Goal: Transaction & Acquisition: Obtain resource

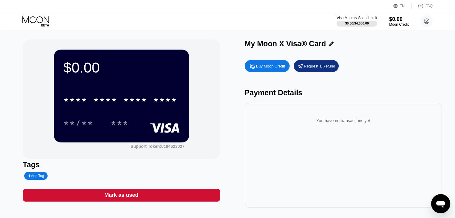
click at [276, 65] on div "Buy Moon Credit" at bounding box center [270, 66] width 29 height 5
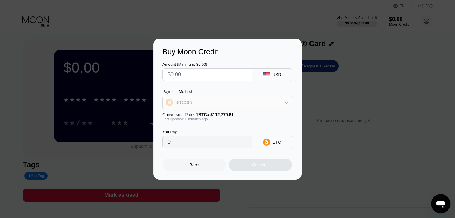
click at [288, 104] on icon at bounding box center [286, 102] width 5 height 5
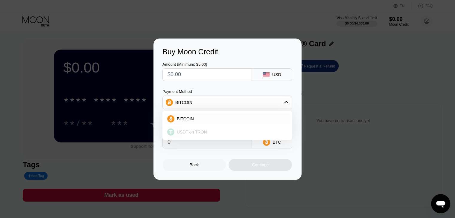
click at [217, 133] on div "USDT on TRON" at bounding box center [230, 132] width 113 height 5
type input "0.00"
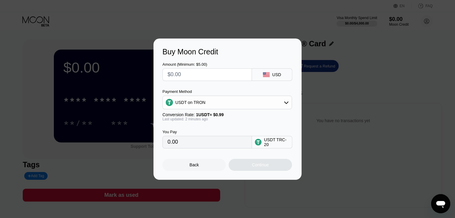
click at [391, 76] on div "Buy Moon Credit Amount (Minimum: $5.00) USD Payment Method USDT on TRON Convers…" at bounding box center [227, 109] width 455 height 141
click at [193, 167] on div "Back" at bounding box center [194, 165] width 9 height 5
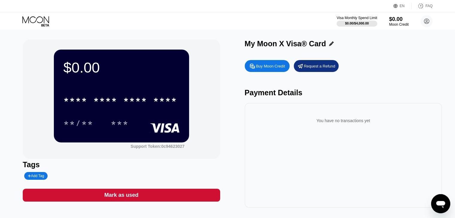
click at [261, 69] on div "Buy Moon Credit" at bounding box center [270, 66] width 29 height 5
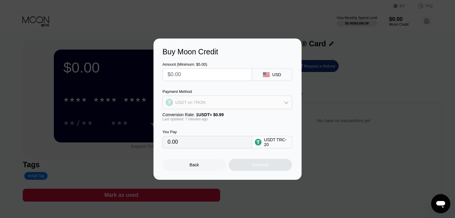
click at [283, 104] on div "USDT on TRON" at bounding box center [227, 103] width 129 height 12
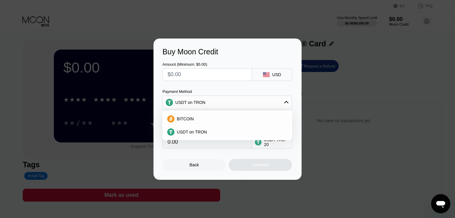
click at [283, 104] on div "USDT on TRON" at bounding box center [227, 103] width 129 height 12
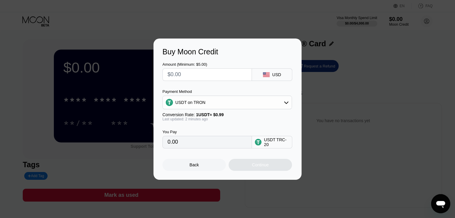
click at [206, 146] on input "0.00" at bounding box center [206, 142] width 79 height 12
click at [190, 146] on input "0.00" at bounding box center [206, 142] width 79 height 12
click at [193, 167] on div "Back" at bounding box center [194, 165] width 9 height 5
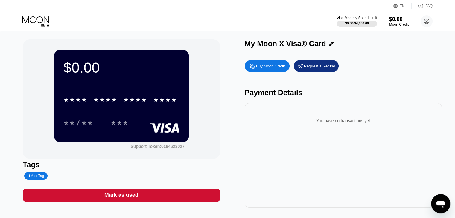
click at [277, 67] on div "Buy Moon Credit" at bounding box center [270, 66] width 29 height 5
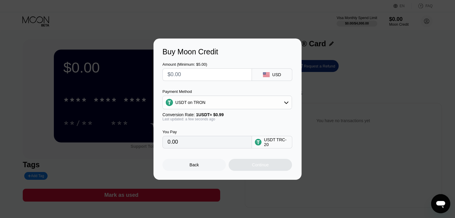
click at [195, 144] on input "0.00" at bounding box center [206, 142] width 79 height 12
click at [221, 76] on input "text" at bounding box center [206, 75] width 79 height 12
type input "$2"
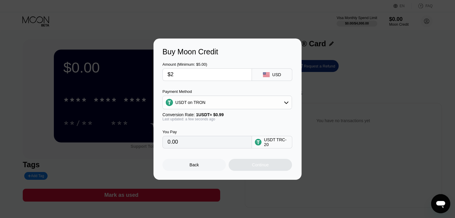
type input "2.02"
type input "$23"
type input "23.23"
type input "$2"
type input "2.02"
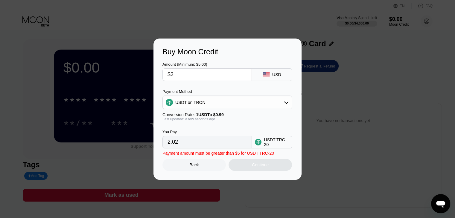
type input "$20"
type input "20.20"
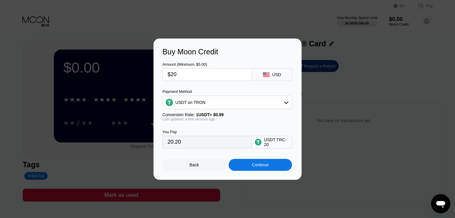
type input "$2"
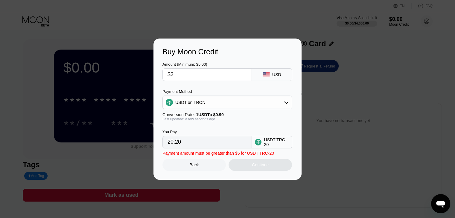
type input "2.02"
type input "$23"
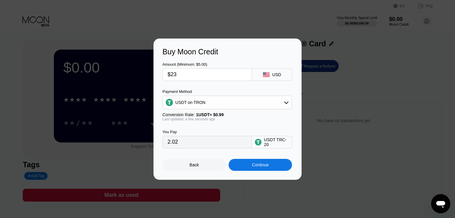
type input "23.23"
type input "$23"
click at [247, 166] on div "Continue" at bounding box center [259, 165] width 63 height 12
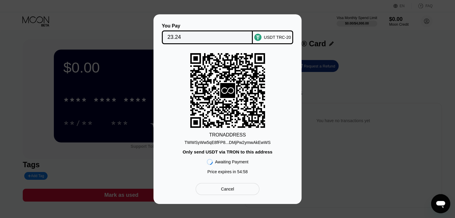
click at [238, 143] on div "TWWSyWw5qE8fFP8...DMjPw2ymwAkEwWS" at bounding box center [227, 142] width 86 height 5
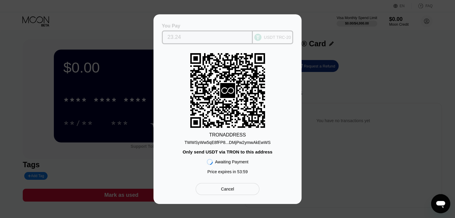
click at [192, 34] on input "23.24" at bounding box center [207, 37] width 80 height 12
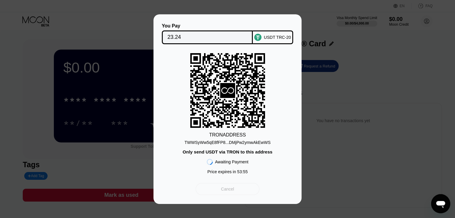
click at [234, 191] on div "Cancel" at bounding box center [228, 189] width 64 height 12
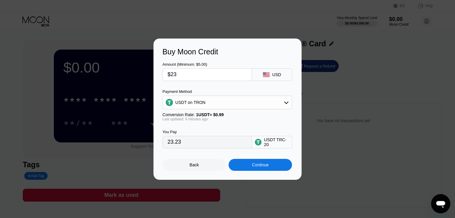
click at [188, 75] on input "$23" at bounding box center [206, 75] width 79 height 12
type input "$2"
type input "2.02"
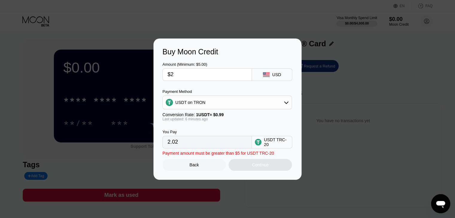
type input "$22"
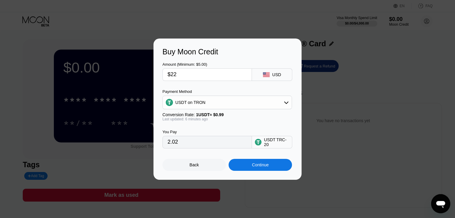
type input "22.22"
type input "$22"
click at [260, 167] on div "Continue" at bounding box center [260, 165] width 17 height 5
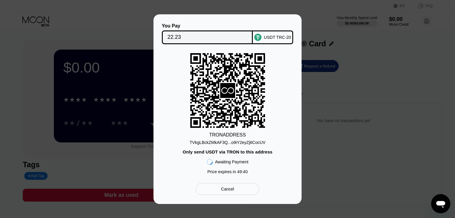
click at [225, 90] on icon at bounding box center [227, 90] width 15 height 15
click at [287, 149] on div "TRON ADDRESS TVkgLBckZMkAF3Q...o9iY2eyZj6CocUV Only send USDT via TRON to this …" at bounding box center [227, 115] width 130 height 124
click at [219, 194] on div "Cancel" at bounding box center [228, 189] width 64 height 12
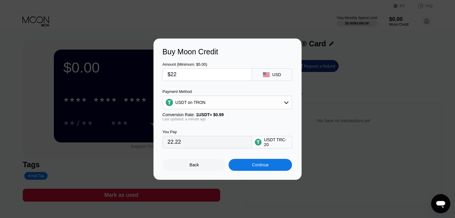
click at [264, 166] on div "Continue" at bounding box center [260, 165] width 17 height 5
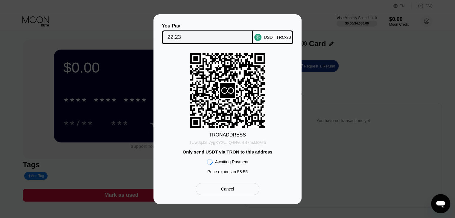
click at [235, 144] on div "TUwJqJxL7ygXY2v...Q4Rv6BB7mJJcezb" at bounding box center [227, 142] width 77 height 5
click at [324, 30] on div "You Pay 22.23 USDT TRC-20 TRON ADDRESS TUwJqJxL7ygXY2v...Q4Rv6BB7mJJcezb Only s…" at bounding box center [227, 109] width 455 height 190
click at [197, 35] on input "22.23" at bounding box center [207, 37] width 80 height 12
click at [187, 36] on input "22.23" at bounding box center [207, 37] width 80 height 12
click at [252, 189] on div "Cancel" at bounding box center [228, 189] width 64 height 12
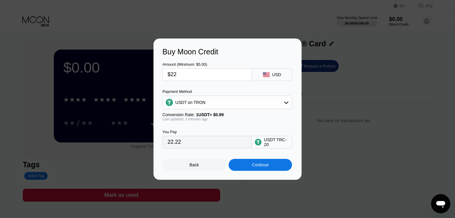
click at [201, 144] on input "22.22" at bounding box center [206, 142] width 79 height 12
click at [178, 75] on input "$22" at bounding box center [206, 75] width 79 height 12
click at [185, 145] on input "22.22" at bounding box center [206, 142] width 79 height 12
click at [182, 75] on input "$22" at bounding box center [206, 75] width 79 height 12
type input "$22.5"
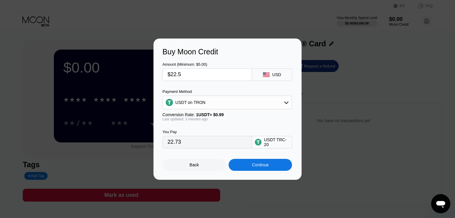
type input "22.73"
type input "$22."
type input "22.22"
type input "$22.4"
type input "22.63"
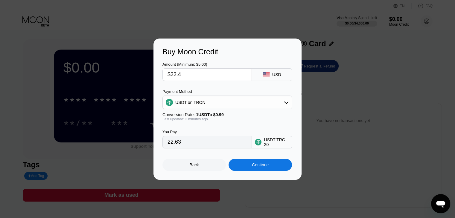
type input "$22.41"
type input "22.64"
type input "$22.4"
type input "22.63"
type input "$22.4"
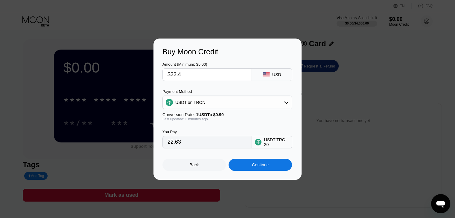
click at [250, 168] on div "Continue" at bounding box center [259, 165] width 63 height 12
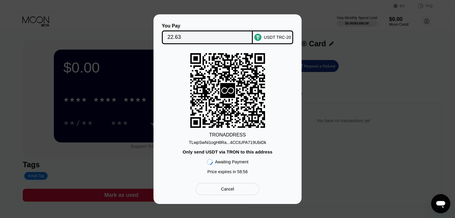
click at [233, 143] on div "TLwpSwNi1ogH8Ra...4CCtUPA719UbiDk" at bounding box center [227, 142] width 77 height 5
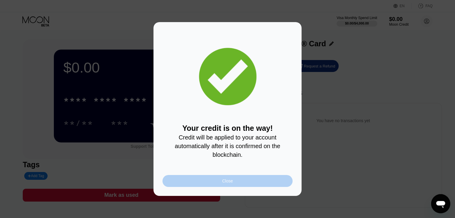
click at [247, 183] on div "Close" at bounding box center [227, 181] width 130 height 12
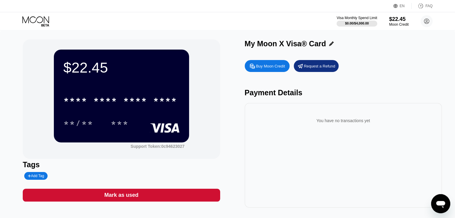
click at [88, 90] on div "* * * * * * * * * * * * ****" at bounding box center [121, 98] width 116 height 20
click at [428, 23] on circle at bounding box center [426, 21] width 12 height 12
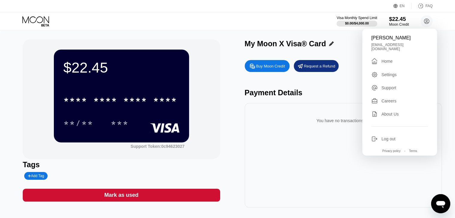
click at [394, 20] on div "$22.45" at bounding box center [399, 19] width 20 height 6
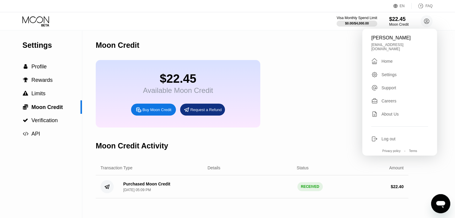
click at [191, 40] on div "Moon Credit" at bounding box center [252, 45] width 312 height 30
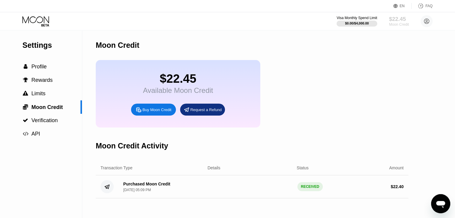
click at [391, 19] on div "$22.45" at bounding box center [399, 19] width 20 height 6
click at [48, 70] on div " Profile" at bounding box center [41, 67] width 82 height 6
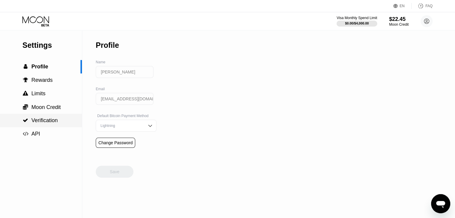
click at [41, 123] on span "Verification" at bounding box center [44, 121] width 26 height 6
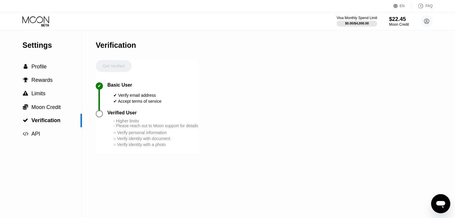
click at [399, 21] on div "$22.45" at bounding box center [399, 19] width 20 height 6
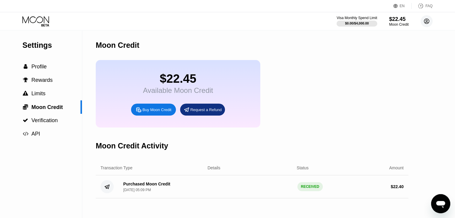
click at [424, 23] on circle at bounding box center [426, 21] width 12 height 12
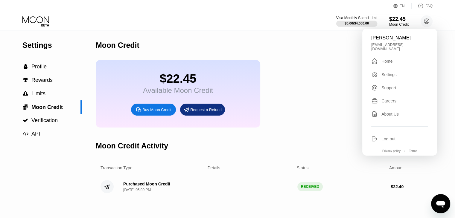
click at [346, 25] on div "$0.00 / $4,000.00" at bounding box center [356, 24] width 24 height 4
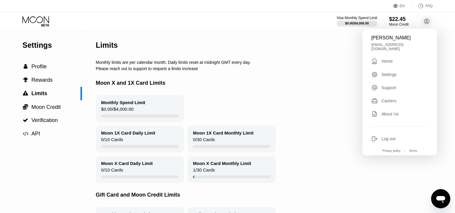
click at [218, 39] on div "Limits" at bounding box center [278, 45] width 364 height 30
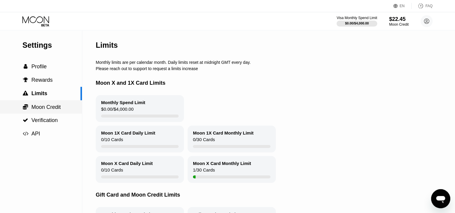
click at [42, 110] on span "Moon Credit" at bounding box center [45, 107] width 29 height 6
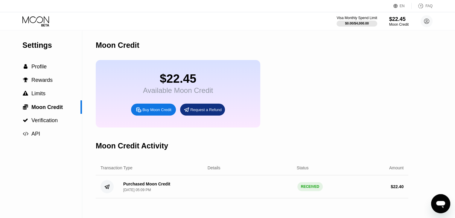
click at [170, 91] on div "Available Moon Credit" at bounding box center [178, 90] width 70 height 8
click at [304, 93] on div "$22.45 Available Moon Credit Buy Moon Credit Request a Refund" at bounding box center [252, 94] width 312 height 68
click at [40, 17] on icon at bounding box center [36, 21] width 28 height 10
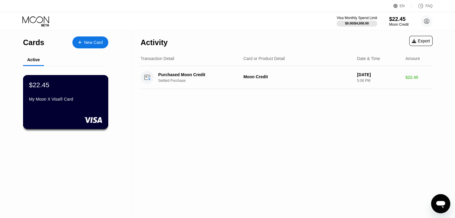
click at [72, 98] on div "My Moon X Visa® Card" at bounding box center [65, 99] width 73 height 5
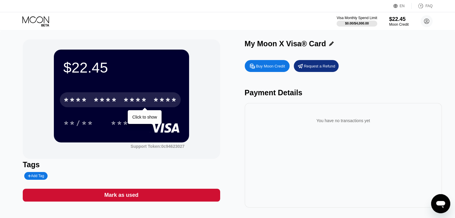
click at [139, 104] on div "* * * *" at bounding box center [135, 101] width 24 height 10
click at [143, 103] on div "* * * *" at bounding box center [135, 101] width 24 height 10
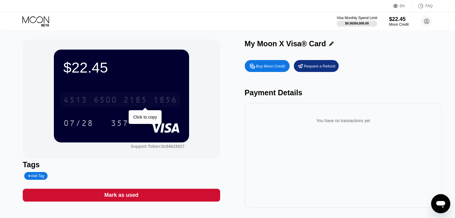
click at [165, 97] on div "1856" at bounding box center [165, 101] width 24 height 10
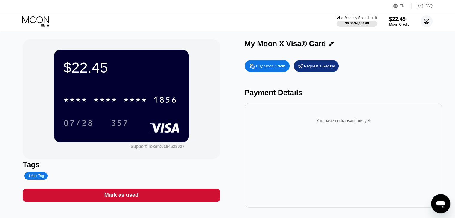
click at [424, 21] on icon at bounding box center [426, 21] width 5 height 5
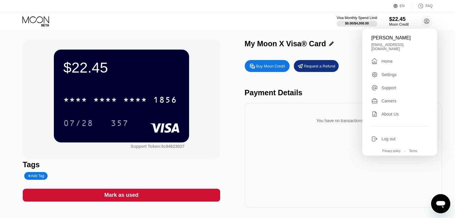
click at [214, 83] on div "$22.45 * * * * * * * * * * * * 1856 07/28 357 Support Token: 0c94623027" at bounding box center [121, 99] width 197 height 120
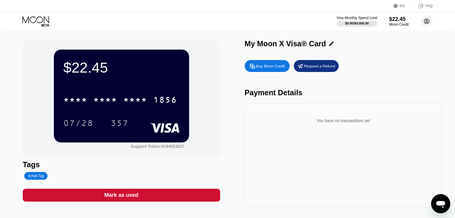
click at [427, 21] on icon at bounding box center [426, 21] width 3 height 3
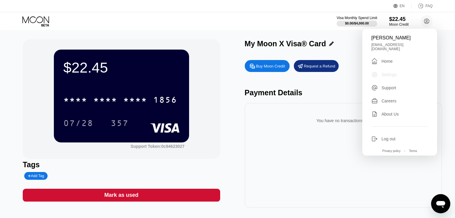
click at [386, 73] on div "Settings" at bounding box center [388, 74] width 15 height 5
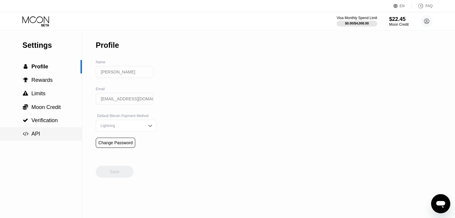
click at [37, 134] on span "API" at bounding box center [35, 134] width 9 height 6
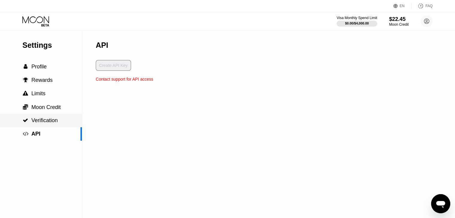
click at [36, 123] on span "Verification" at bounding box center [44, 121] width 26 height 6
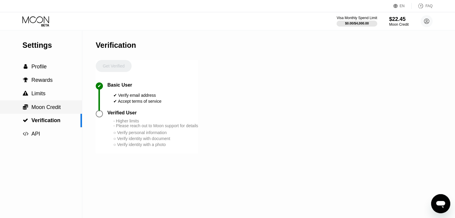
click at [38, 109] on span "Moon Credit" at bounding box center [45, 107] width 29 height 6
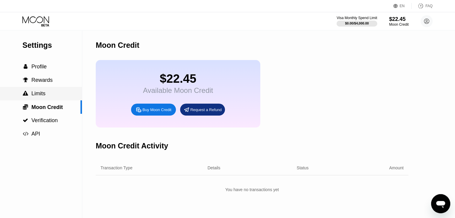
click at [37, 97] on span "Limits" at bounding box center [38, 94] width 14 height 6
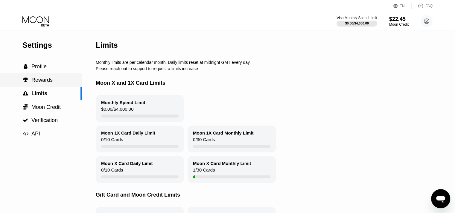
scroll to position [14, 0]
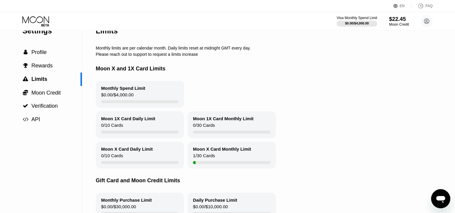
click at [400, 23] on div "Moon Credit" at bounding box center [399, 24] width 20 height 4
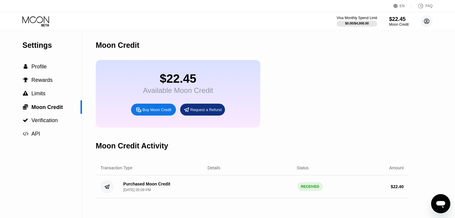
click at [427, 24] on circle at bounding box center [426, 21] width 12 height 12
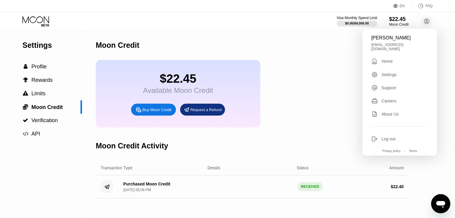
click at [390, 86] on div "Support" at bounding box center [388, 88] width 15 height 5
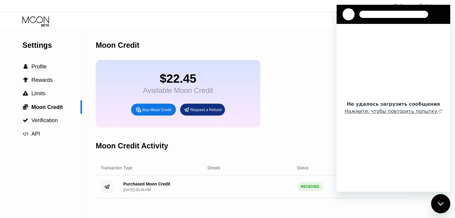
click at [265, 39] on div "Moon Credit" at bounding box center [252, 45] width 312 height 30
click at [376, 12] on div at bounding box center [393, 14] width 69 height 7
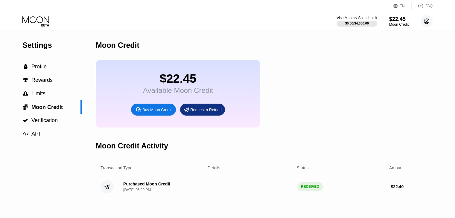
click at [425, 21] on circle at bounding box center [426, 21] width 12 height 12
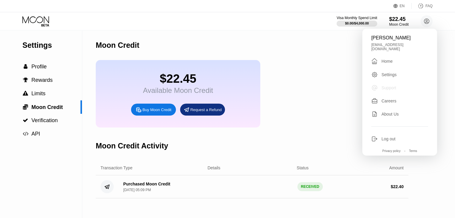
click at [391, 86] on div "Support" at bounding box center [388, 88] width 15 height 5
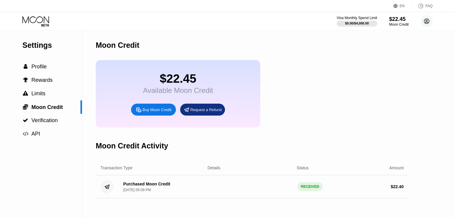
click at [425, 21] on circle at bounding box center [426, 21] width 12 height 12
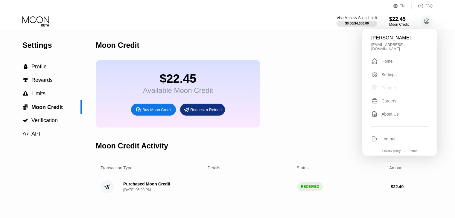
click at [388, 86] on div "Support" at bounding box center [388, 88] width 15 height 5
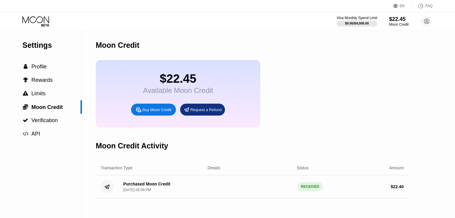
click at [388, 85] on div "$22.45 Available Moon Credit Buy Moon Credit Request a Refund" at bounding box center [252, 94] width 312 height 68
click at [423, 22] on circle at bounding box center [426, 21] width 12 height 12
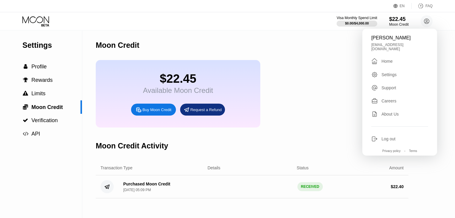
click at [377, 85] on icon at bounding box center [374, 88] width 7 height 7
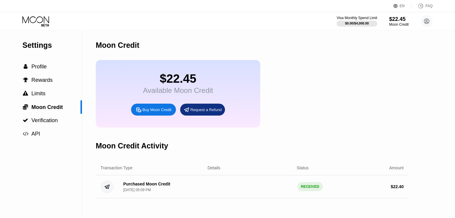
click at [431, 4] on div "FAQ" at bounding box center [428, 6] width 7 height 4
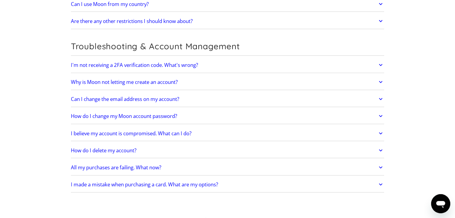
drag, startPoint x: 457, startPoint y: 29, endPoint x: 459, endPoint y: 201, distance: 171.9
click at [130, 165] on h2 "All my purchases are failing. What now?" at bounding box center [116, 168] width 90 height 6
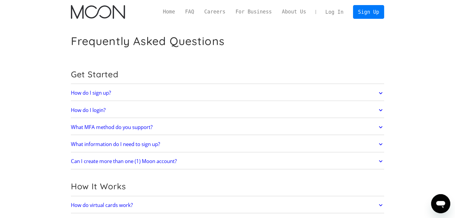
click at [335, 14] on link "Log In" at bounding box center [334, 11] width 28 height 13
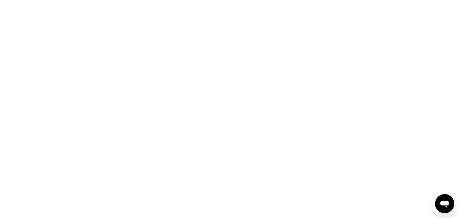
click at [444, 205] on icon "Открыть окно обмена сообщениями" at bounding box center [444, 204] width 9 height 7
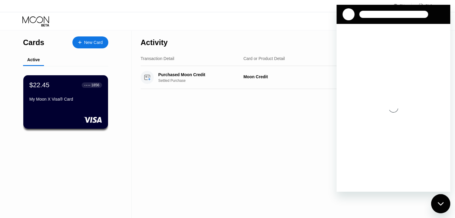
click at [226, 122] on div "Activity Export Transaction Detail Card or Product Detail Date & Time Amount Pu…" at bounding box center [287, 124] width 310 height 188
click at [65, 110] on div "$22.45 ● ● ● ● 1856 My Moon X Visa® Card" at bounding box center [66, 102] width 86 height 54
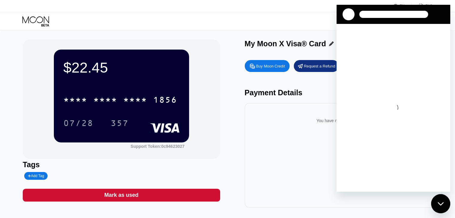
click at [347, 16] on div at bounding box center [348, 14] width 12 height 12
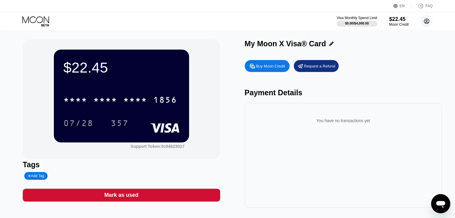
click at [427, 22] on circle at bounding box center [426, 21] width 12 height 12
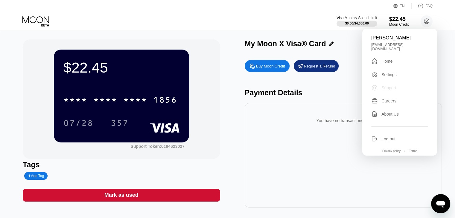
click at [384, 86] on div "Support" at bounding box center [388, 88] width 15 height 5
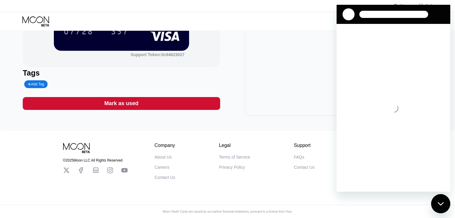
scroll to position [98, 0]
click at [168, 176] on div "Contact Us" at bounding box center [165, 177] width 21 height 5
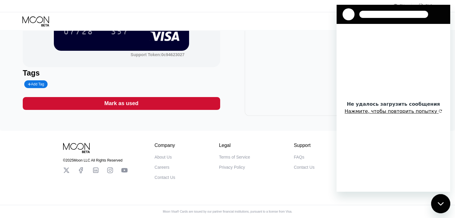
click at [412, 112] on button "Нажмите, чтобы повторить попытку" at bounding box center [392, 112] width 97 height 6
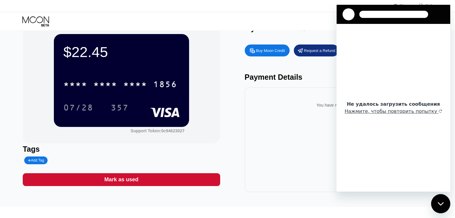
scroll to position [15, 0]
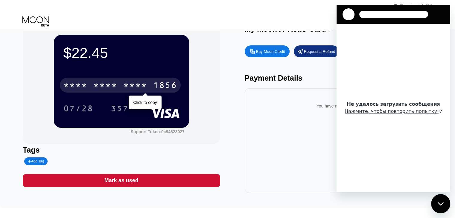
click at [127, 86] on div "* * * *" at bounding box center [135, 86] width 24 height 10
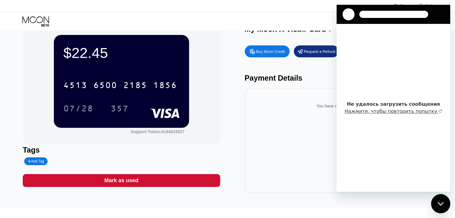
click at [209, 86] on div "$22.45 4513 6500 2185 1856 07/28 357 Support Token: 0c94623027" at bounding box center [121, 85] width 197 height 120
click at [229, 90] on div "$22.45 4513 6500 2185 1856 07/28 357 Support Token: 0c94623027 Tags Add Tag Mar…" at bounding box center [227, 109] width 409 height 168
click at [384, 113] on button "Нажмите, чтобы повторить попытку" at bounding box center [392, 112] width 97 height 6
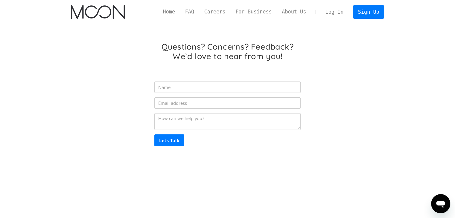
click at [341, 12] on link "Log In" at bounding box center [334, 11] width 28 height 13
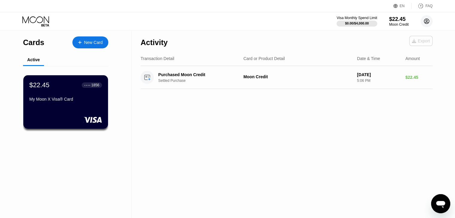
drag, startPoint x: 417, startPoint y: 42, endPoint x: 426, endPoint y: 23, distance: 20.9
click at [426, 23] on div "EN Language Select an item Save FAQ Visa Monthly Spend Limit $0.00 / $4,000.00 …" at bounding box center [227, 109] width 455 height 218
click at [426, 23] on icon at bounding box center [426, 21] width 5 height 5
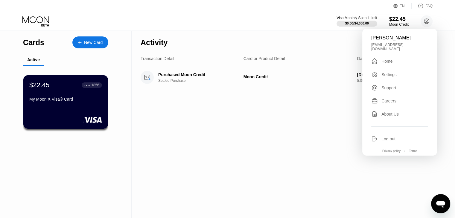
click at [390, 72] on div "Settings" at bounding box center [388, 74] width 15 height 5
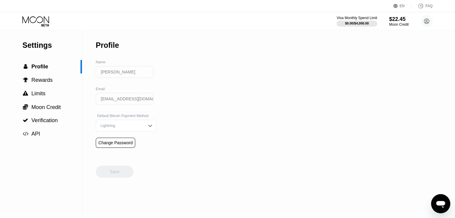
click at [147, 129] on img at bounding box center [150, 126] width 6 height 6
click at [176, 129] on div "Settings  Profile  Rewards  Limits  Moon Credit  Verification  API Profil…" at bounding box center [227, 124] width 455 height 188
click at [147, 129] on img at bounding box center [150, 126] width 6 height 6
click at [426, 22] on icon at bounding box center [426, 21] width 3 height 3
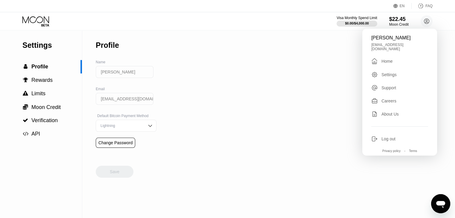
click at [386, 87] on div "Support" at bounding box center [388, 88] width 15 height 5
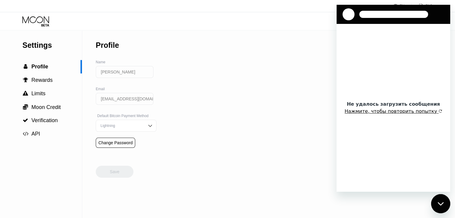
click at [408, 113] on button "Нажмите, чтобы повторить попытку" at bounding box center [392, 112] width 97 height 6
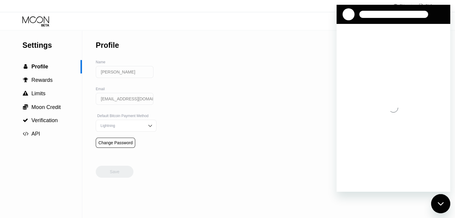
click at [306, 33] on div "Settings  Profile  Rewards  Limits  Moon Credit  Verification  API Profil…" at bounding box center [227, 124] width 455 height 188
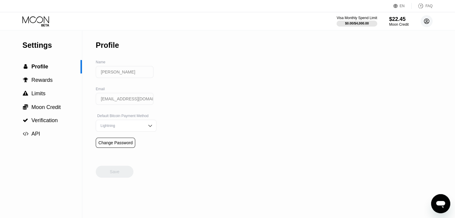
click at [425, 21] on circle at bounding box center [426, 21] width 12 height 12
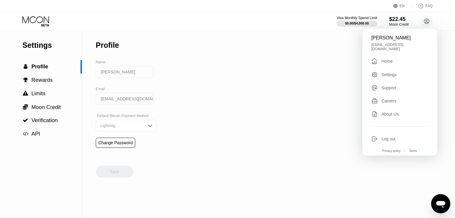
click at [387, 60] on div "Home" at bounding box center [386, 61] width 11 height 5
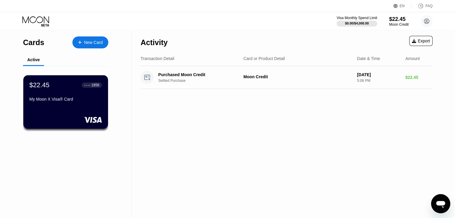
click at [418, 42] on div "Export" at bounding box center [421, 41] width 18 height 5
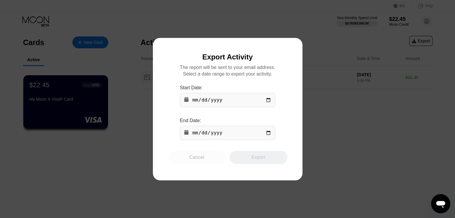
click at [208, 159] on div "Cancel" at bounding box center [197, 157] width 58 height 13
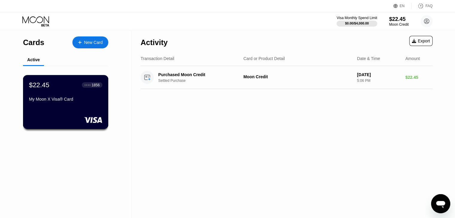
click at [80, 104] on div "My Moon X Visa® Card" at bounding box center [65, 100] width 73 height 7
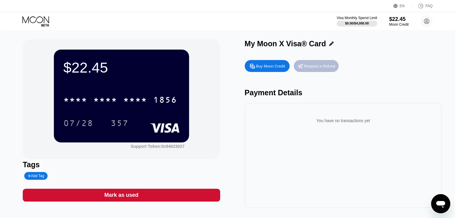
click at [313, 68] on div "Request a Refund" at bounding box center [319, 66] width 31 height 5
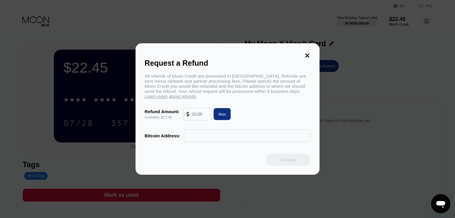
click at [202, 118] on input "text" at bounding box center [200, 114] width 16 height 12
type input "22.45"
click at [201, 141] on input "text" at bounding box center [247, 136] width 120 height 12
click at [189, 156] on div "Request a Refund All refunds of Moon Credit are processed in [GEOGRAPHIC_DATA].…" at bounding box center [227, 109] width 184 height 132
click at [306, 54] on icon at bounding box center [307, 56] width 4 height 4
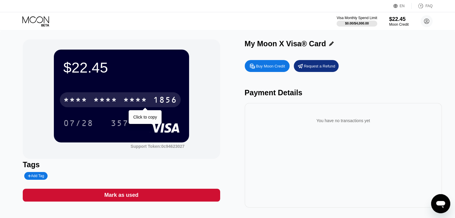
click at [146, 103] on div "* * * *" at bounding box center [135, 101] width 24 height 10
